Goal: Information Seeking & Learning: Learn about a topic

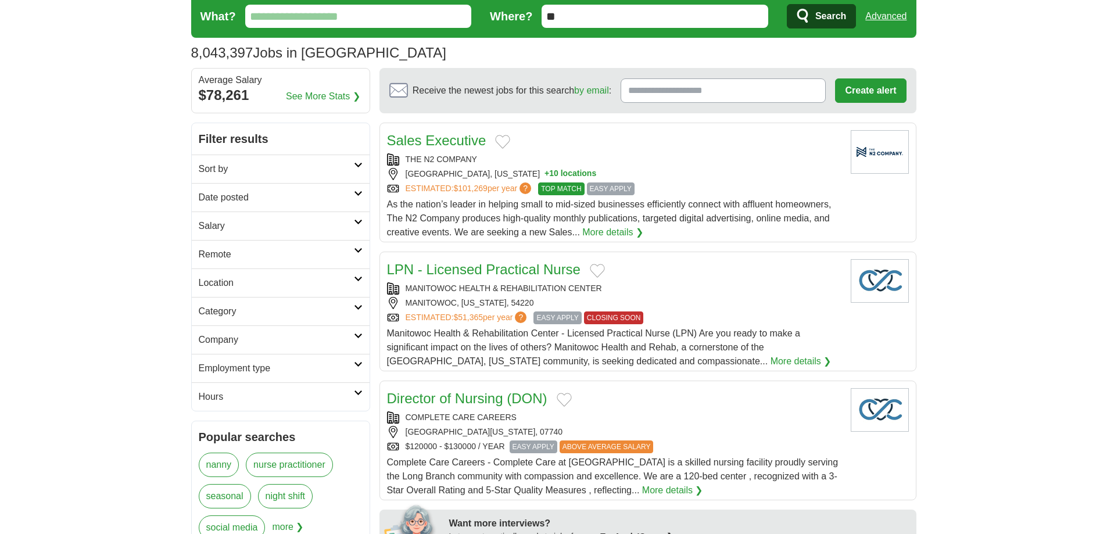
scroll to position [116, 0]
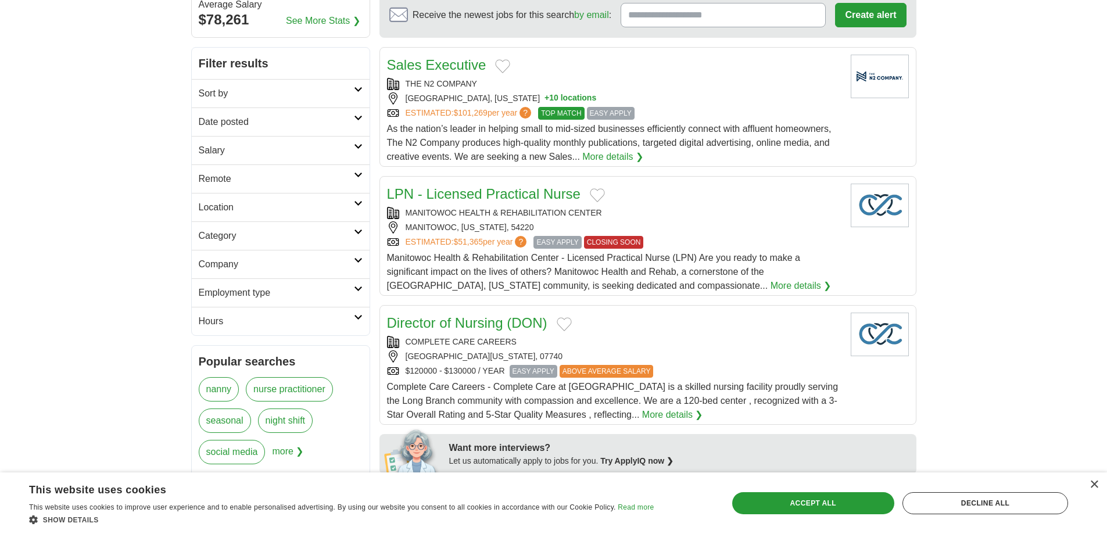
click at [246, 180] on h2 "Remote" at bounding box center [276, 179] width 155 height 14
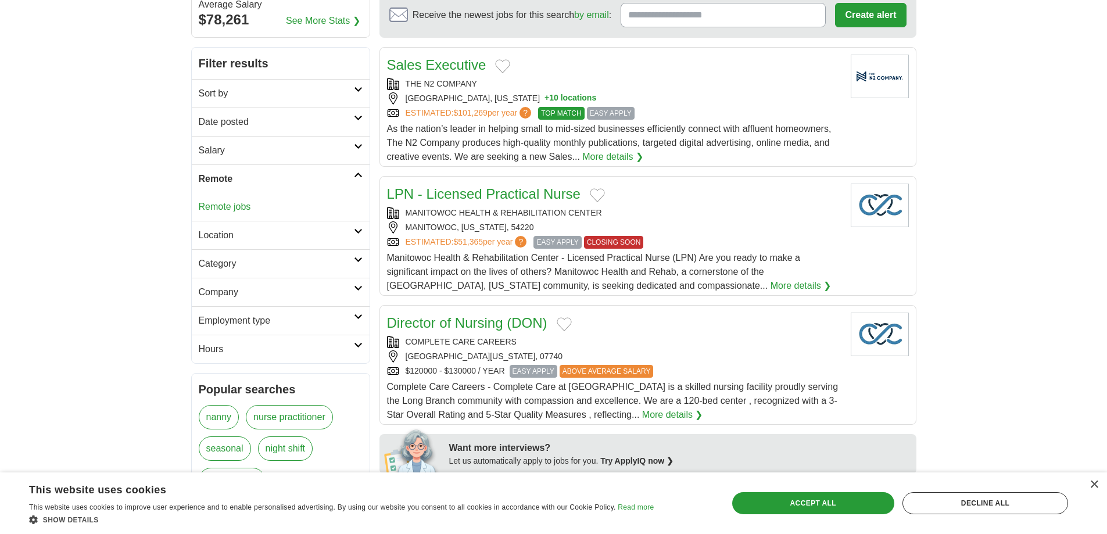
click at [236, 204] on link "Remote jobs" at bounding box center [225, 207] width 52 height 10
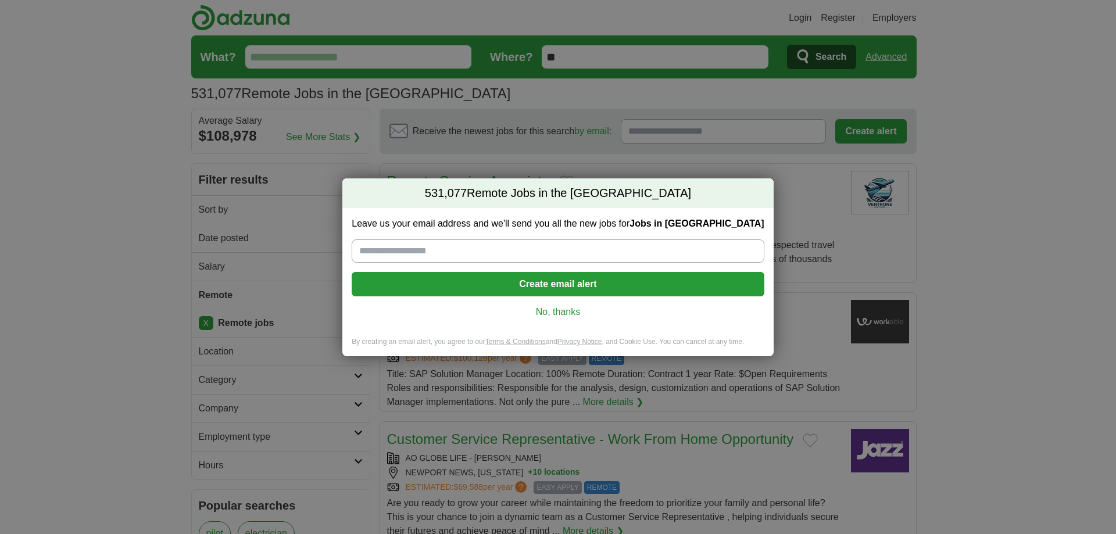
click at [553, 313] on link "No, thanks" at bounding box center [557, 312] width 393 height 13
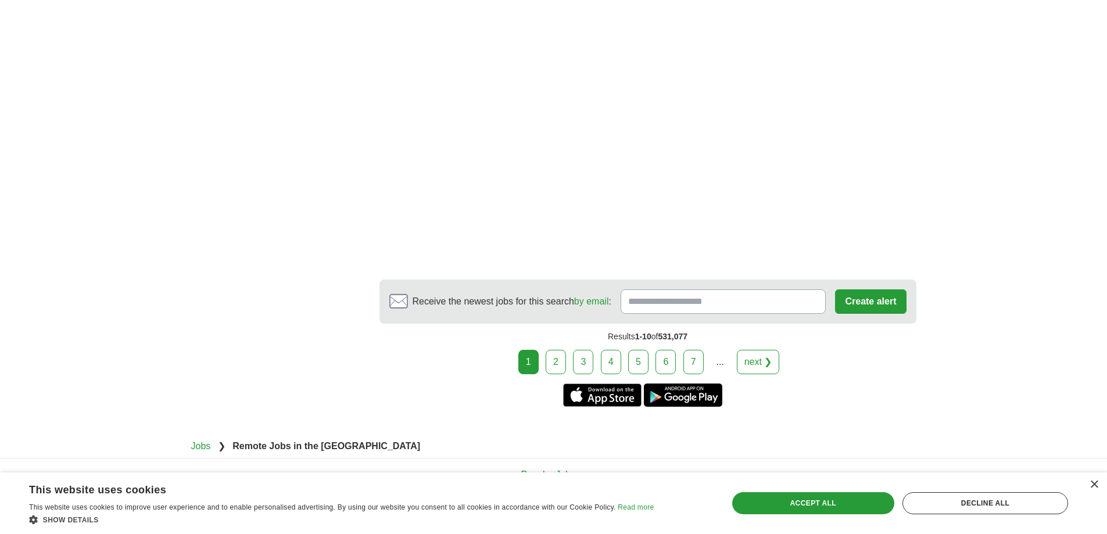
scroll to position [2150, 0]
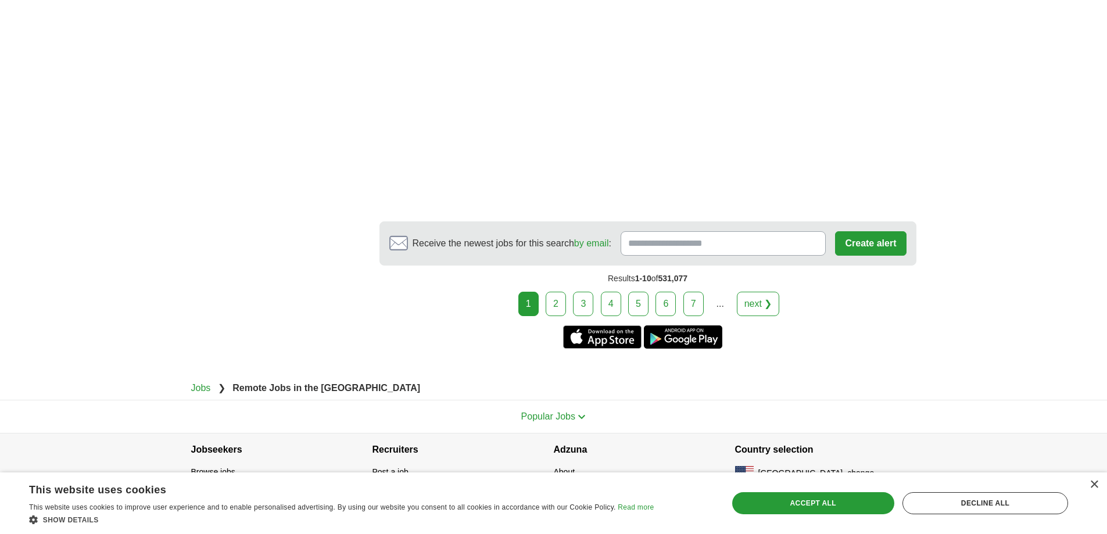
click at [548, 301] on link "2" at bounding box center [556, 304] width 20 height 24
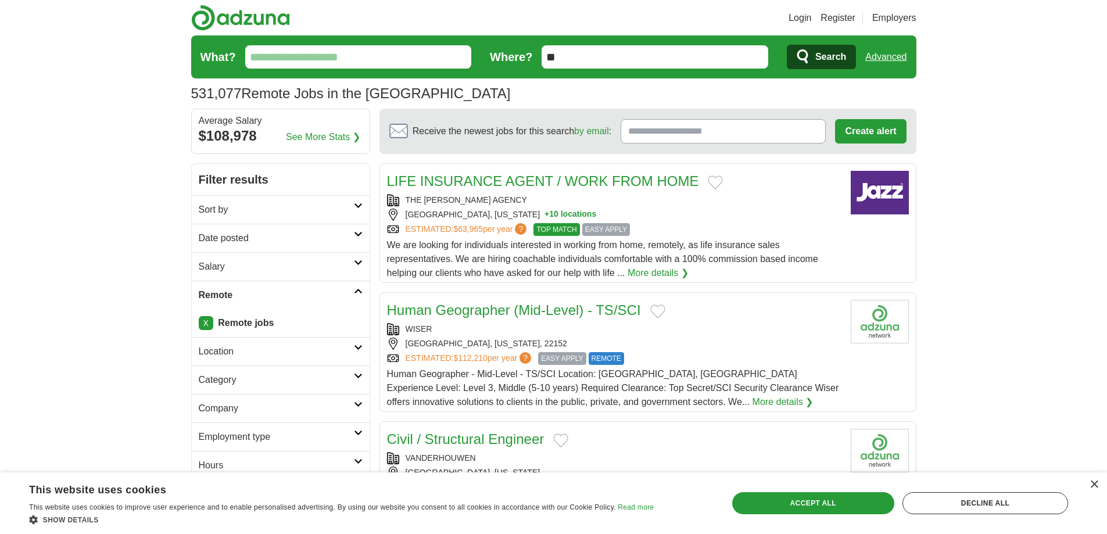
click at [344, 60] on input "What?" at bounding box center [358, 56] width 227 height 23
click at [838, 56] on span "Search" at bounding box center [830, 56] width 31 height 23
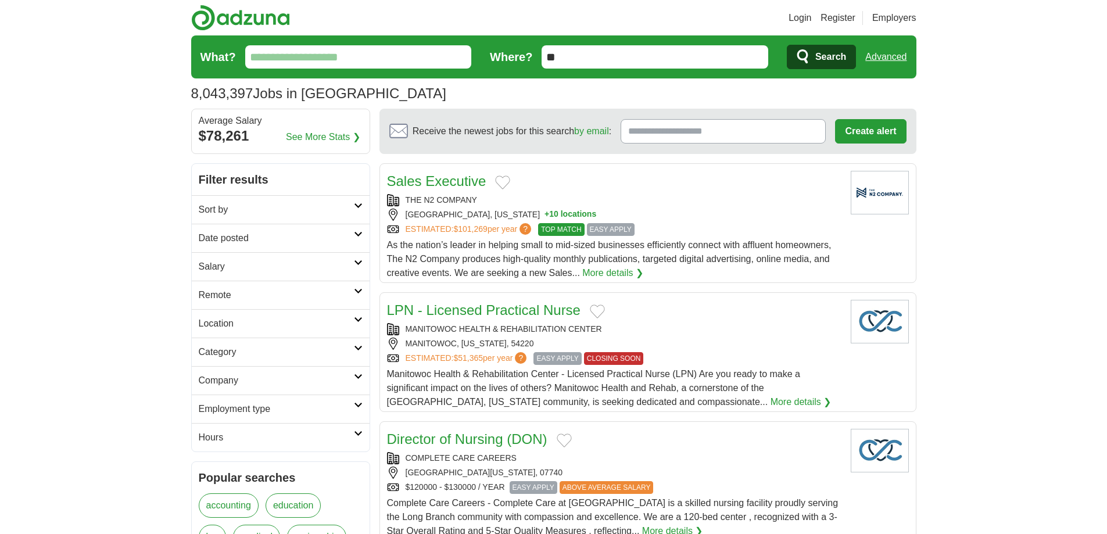
click at [872, 56] on link "Advanced" at bounding box center [885, 56] width 41 height 23
